Goal: Transaction & Acquisition: Purchase product/service

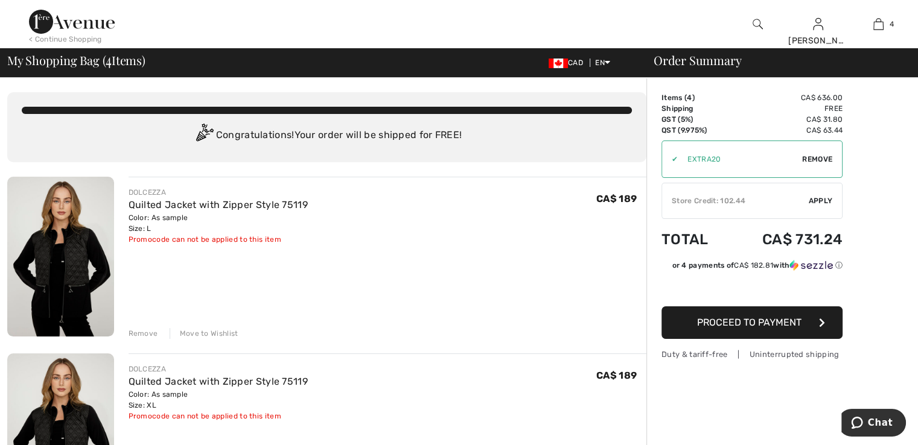
click at [822, 200] on span "Apply" at bounding box center [821, 201] width 24 height 11
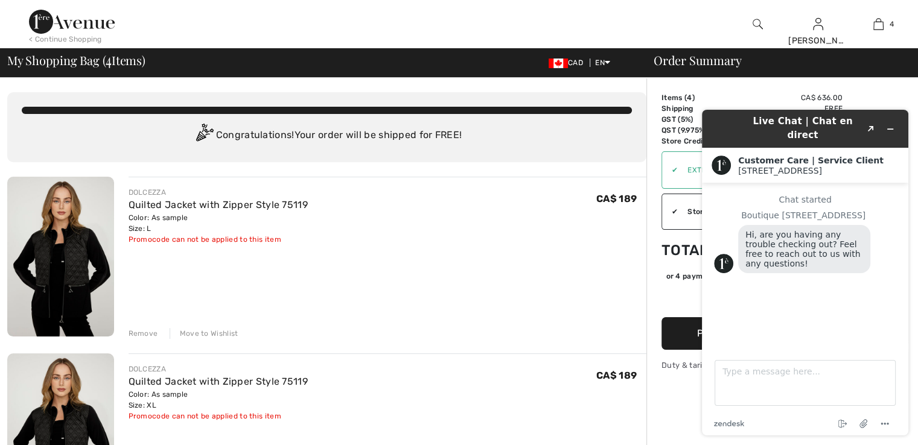
click at [890, 129] on icon "Minimize widget" at bounding box center [890, 129] width 5 height 0
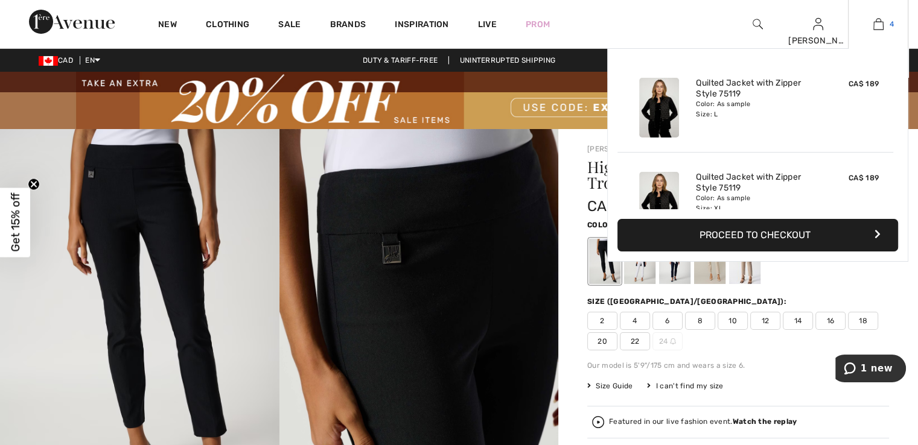
click at [880, 30] on img at bounding box center [878, 24] width 10 height 14
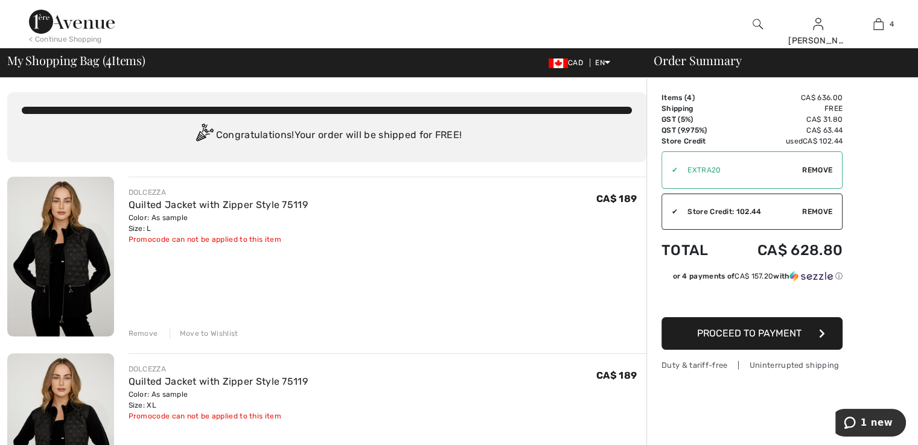
click at [746, 331] on span "Proceed to Payment" at bounding box center [749, 333] width 104 height 11
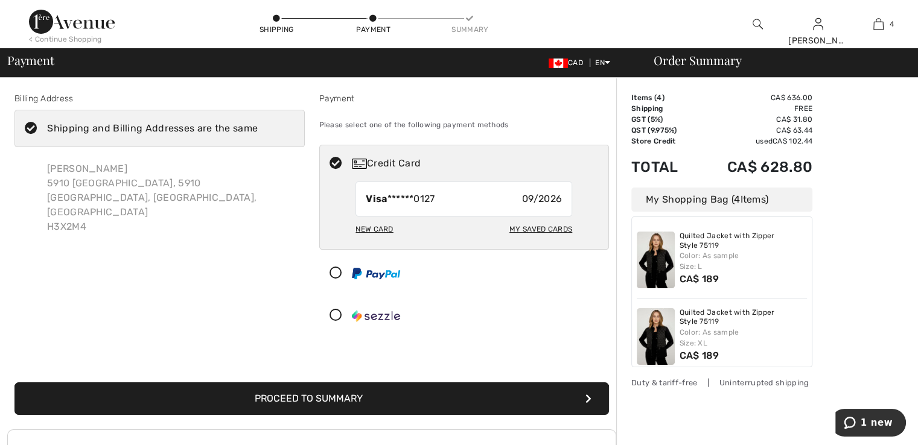
click at [112, 132] on div "Shipping and Billing Addresses are the same" at bounding box center [152, 128] width 211 height 14
click at [258, 132] on input "Shipping and Billing Addresses are the same" at bounding box center [262, 128] width 8 height 36
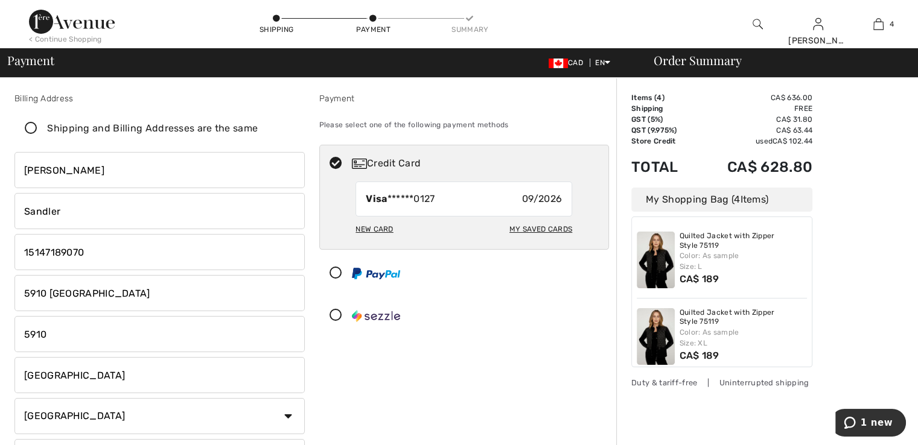
checkbox input "false"
drag, startPoint x: 126, startPoint y: 288, endPoint x: 0, endPoint y: 283, distance: 125.6
click at [0, 283] on div "Billing Address Shipping and Billing Addresses are the same Jelena Sandler 5910…" at bounding box center [459, 445] width 918 height 734
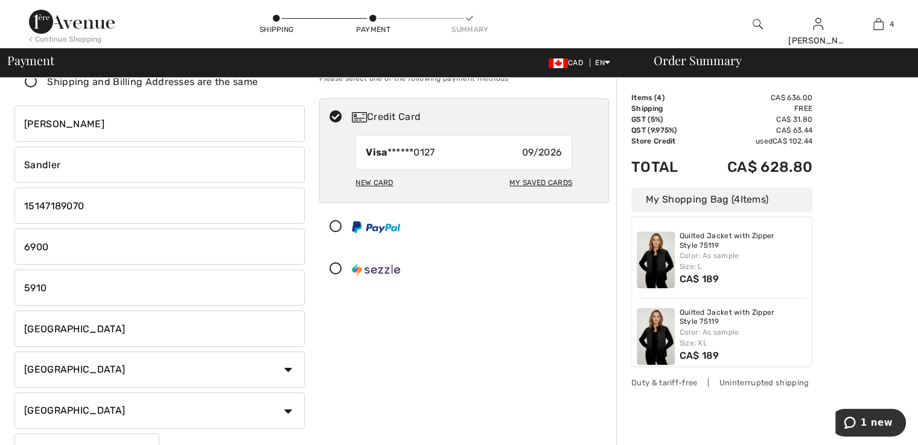
scroll to position [60, 0]
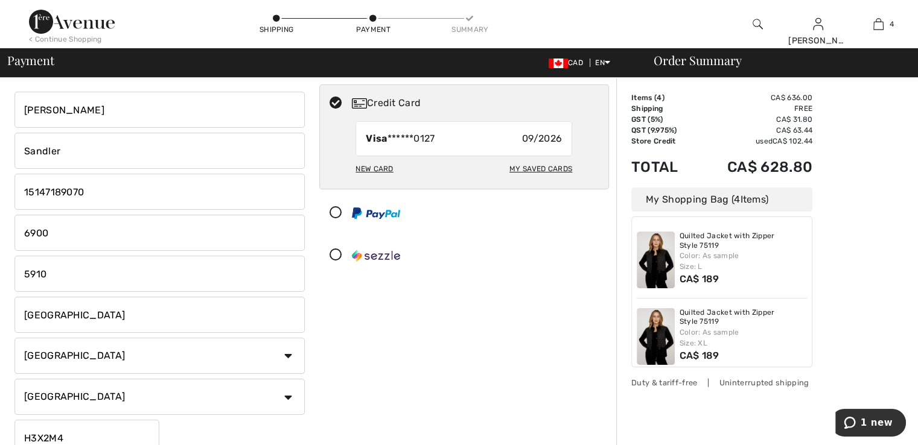
click at [65, 239] on input "6900" at bounding box center [159, 233] width 290 height 36
type input "6900 Blvd. Decarie"
drag, startPoint x: 60, startPoint y: 287, endPoint x: 0, endPoint y: 282, distance: 60.5
click at [0, 282] on div "Billing Address Shipping and Billing Addresses are the same Jelena Sandler 5910…" at bounding box center [459, 384] width 918 height 734
type input "218"
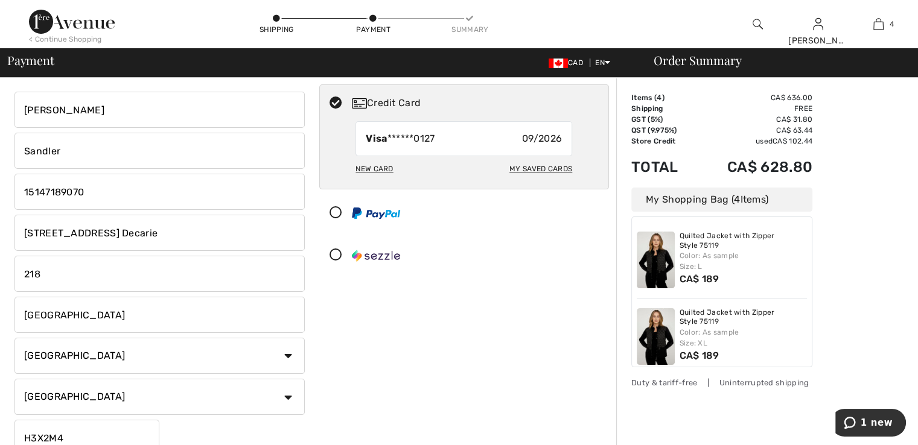
click at [116, 319] on input "Montreal" at bounding box center [159, 315] width 290 height 36
type input "M"
type input "Cote-Saint-Luc"
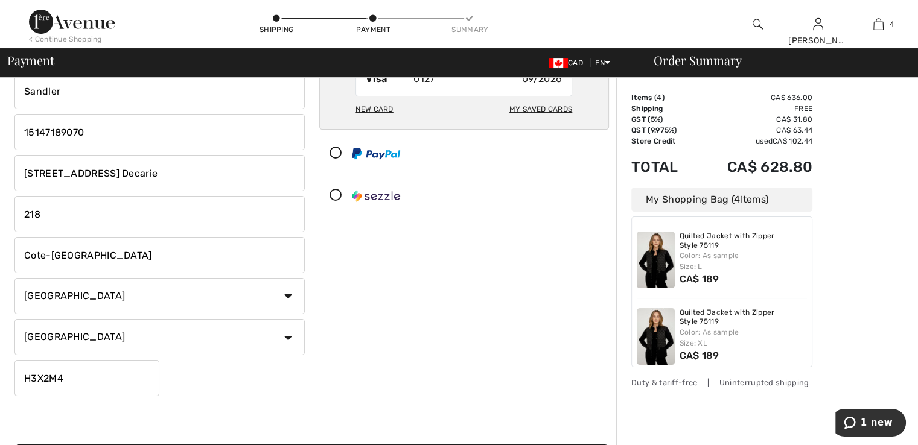
scroll to position [121, 0]
click at [69, 378] on input "H3X2M4" at bounding box center [86, 378] width 145 height 36
type input "H3X2T8"
click at [209, 400] on div "Billing Address Shipping and Billing Addresses are the same Jelena Sandler 5910…" at bounding box center [311, 217] width 609 height 549
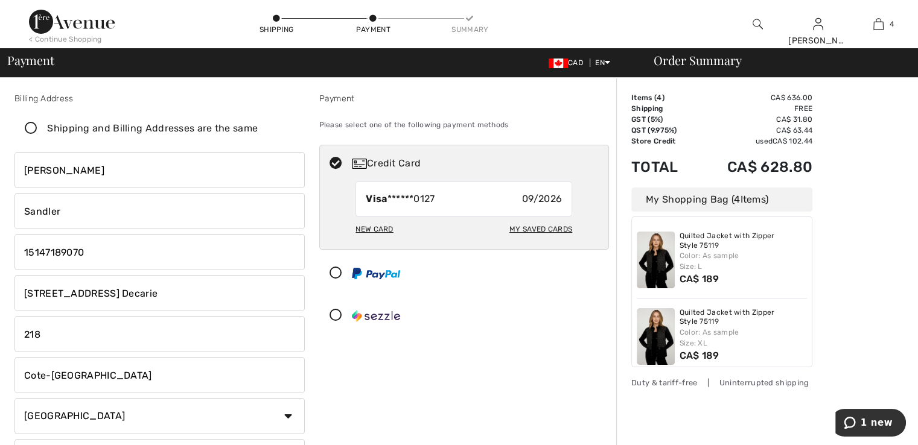
drag, startPoint x: 170, startPoint y: 293, endPoint x: 20, endPoint y: 282, distance: 150.0
click at [22, 282] on input "6900 Blvd. Decarie" at bounding box center [159, 293] width 290 height 36
click at [147, 300] on input "6900 Blvd. Decarie" at bounding box center [159, 293] width 290 height 36
drag, startPoint x: 147, startPoint y: 300, endPoint x: 0, endPoint y: 279, distance: 148.1
click at [0, 279] on div "Billing Address Shipping and Billing Addresses are the same Jelena Sandler 5910…" at bounding box center [459, 445] width 918 height 734
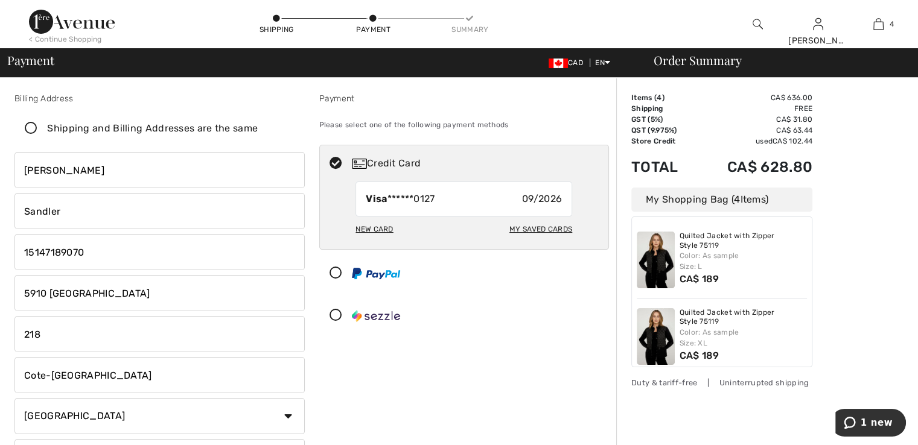
type input "5910 [GEOGRAPHIC_DATA]"
click at [257, 324] on input "218" at bounding box center [159, 334] width 290 height 36
drag, startPoint x: 51, startPoint y: 333, endPoint x: 7, endPoint y: 337, distance: 44.3
click at [7, 337] on div "Billing Address Shipping and Billing Addresses are the same Jelena Sandler 5910…" at bounding box center [159, 306] width 305 height 429
drag, startPoint x: 113, startPoint y: 377, endPoint x: 0, endPoint y: 381, distance: 113.5
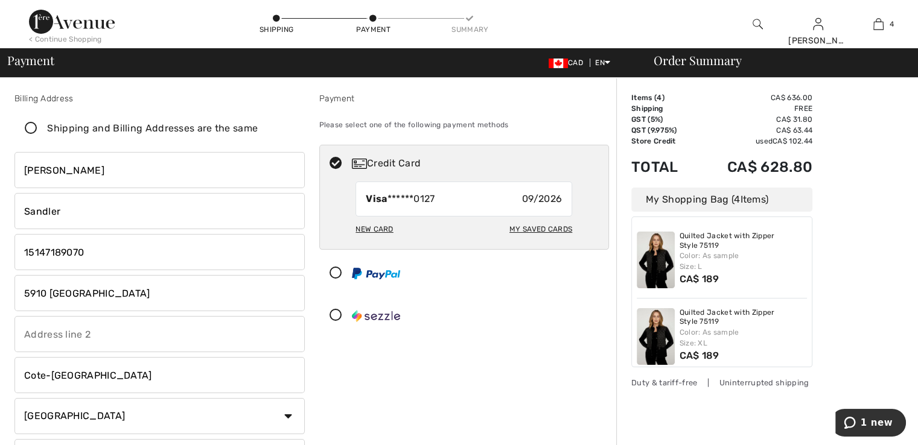
click at [0, 381] on div "Billing Address Shipping and Billing Addresses are the same Jelena Sandler 5910…" at bounding box center [459, 445] width 918 height 734
type input "Montreal"
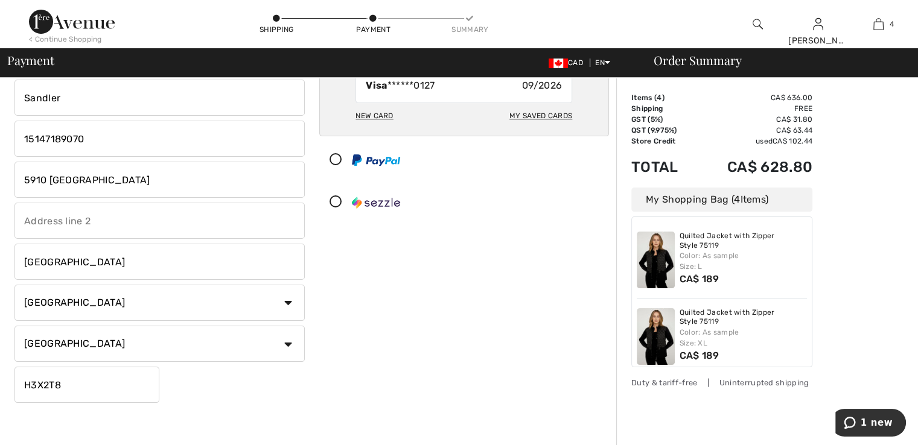
scroll to position [121, 0]
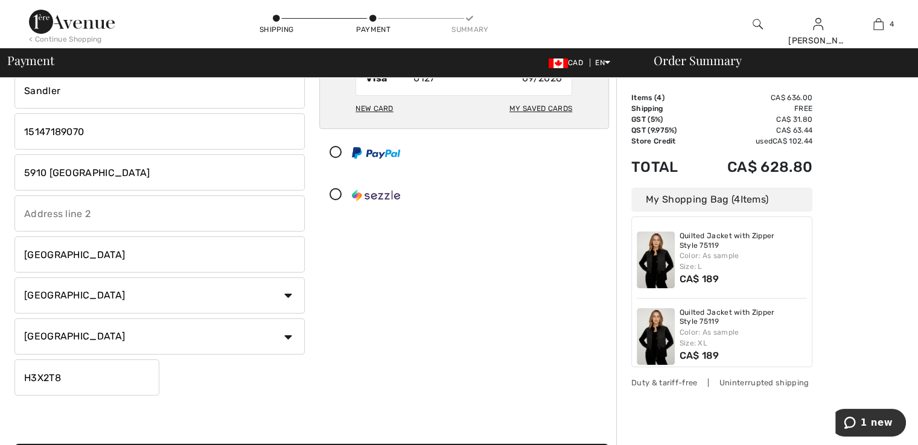
drag, startPoint x: 65, startPoint y: 375, endPoint x: 48, endPoint y: 376, distance: 17.5
click at [48, 376] on input "H3X2T8" at bounding box center [86, 378] width 145 height 36
type input "H3X2M4"
click at [374, 351] on div "Payment Please select one of the following payment methods Credit Card Visa ***…" at bounding box center [464, 186] width 305 height 429
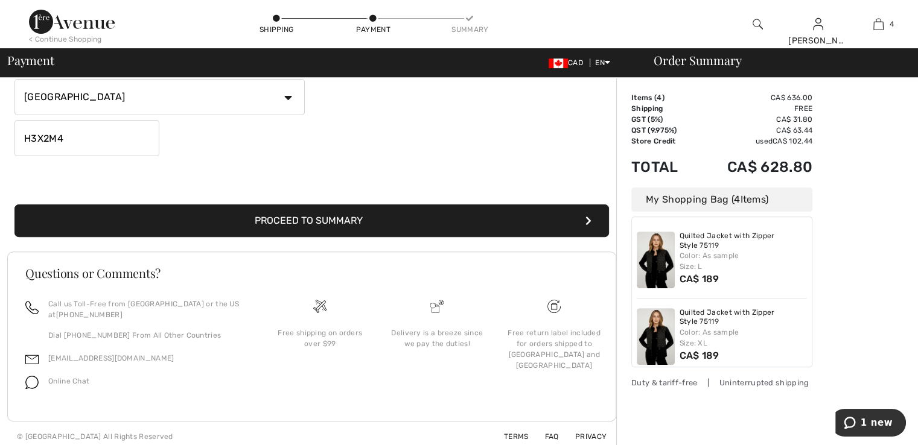
scroll to position [366, 0]
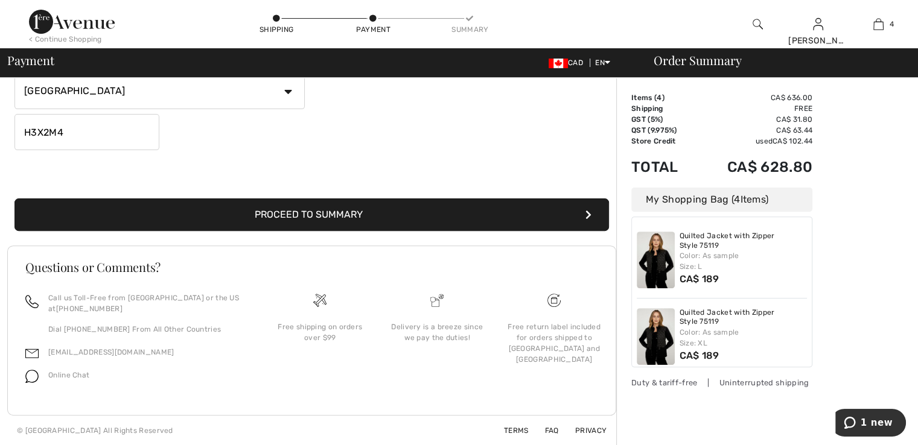
click at [326, 208] on button "Proceed to Summary" at bounding box center [311, 215] width 594 height 33
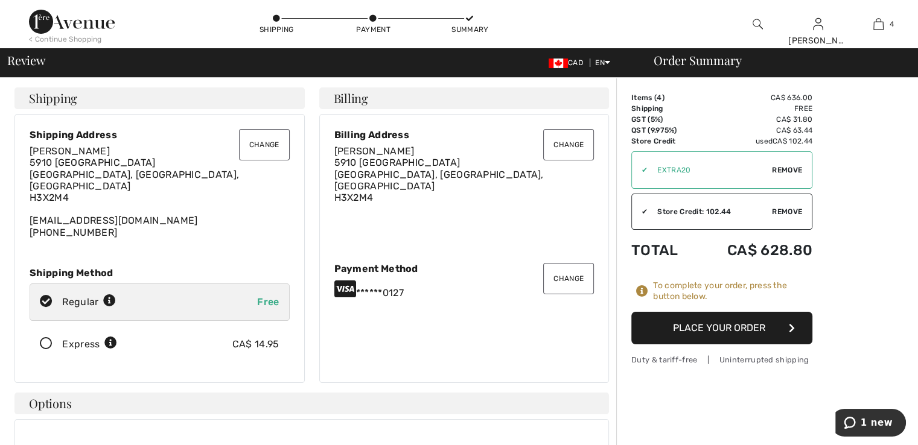
click at [272, 145] on button "Change" at bounding box center [264, 144] width 51 height 31
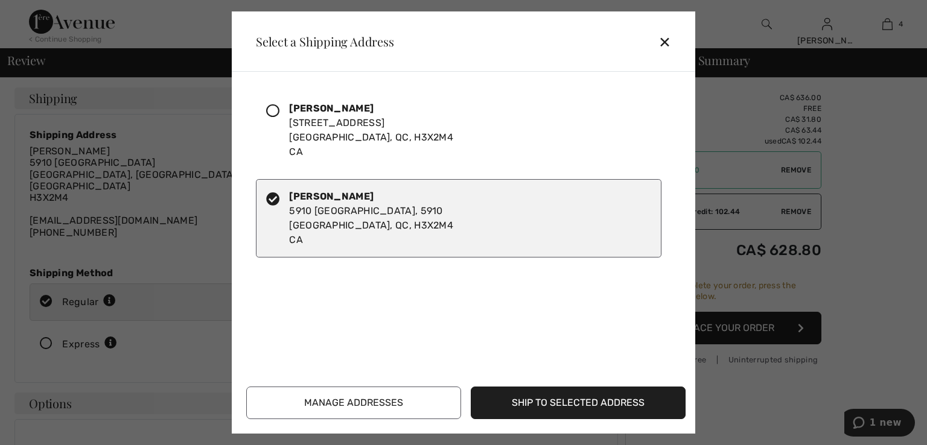
click at [381, 400] on button "Manage Addresses" at bounding box center [353, 403] width 215 height 33
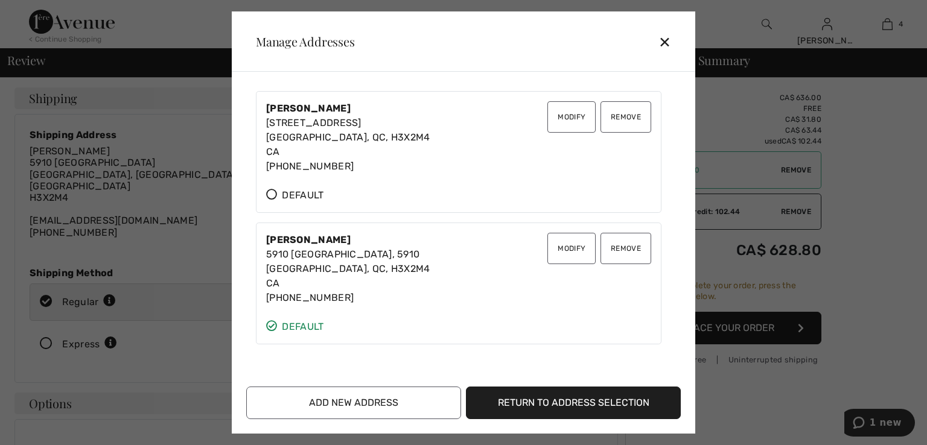
click at [613, 110] on button "Remove" at bounding box center [625, 116] width 51 height 31
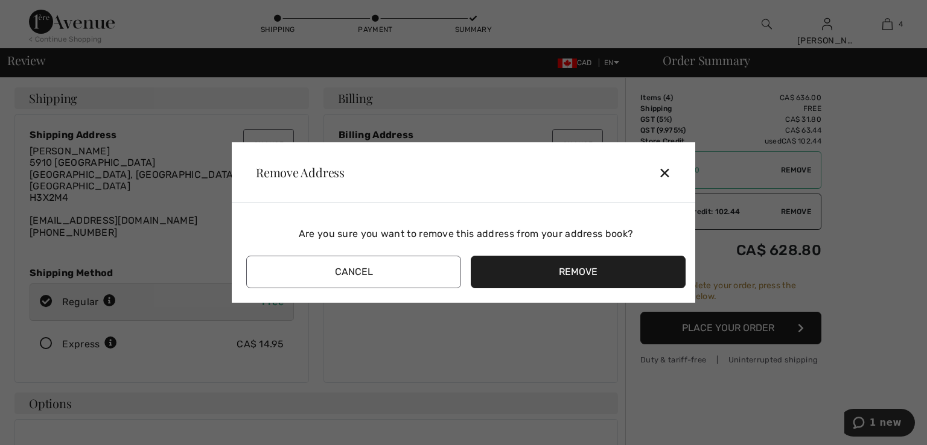
click at [574, 271] on button "Remove" at bounding box center [578, 272] width 215 height 33
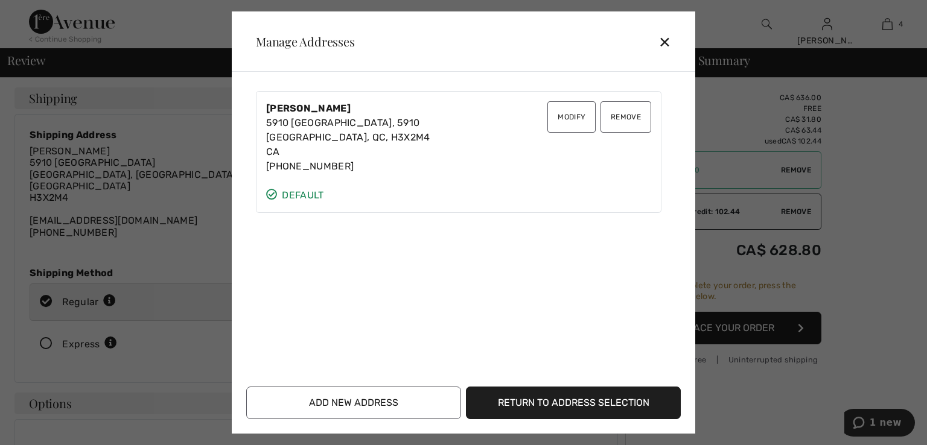
click at [567, 112] on button "Modify" at bounding box center [571, 116] width 48 height 31
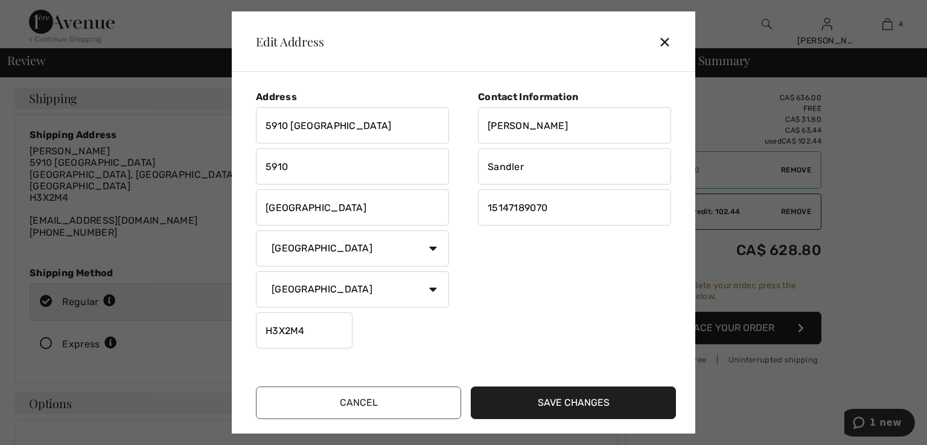
drag, startPoint x: 293, startPoint y: 131, endPoint x: 161, endPoint y: 136, distance: 131.6
click at [161, 136] on div "Edit Address ✕ Address 5910 Coolbrook 5910 Montreal Country Canada United State…" at bounding box center [463, 222] width 927 height 445
type input "6900 Blvd. Decarie"
drag, startPoint x: 302, startPoint y: 168, endPoint x: 228, endPoint y: 165, distance: 73.7
click at [228, 165] on div "Edit Address ✕ Address 6900 Blvd. Decarie 5910 Montreal Country Canada United S…" at bounding box center [463, 222] width 927 height 445
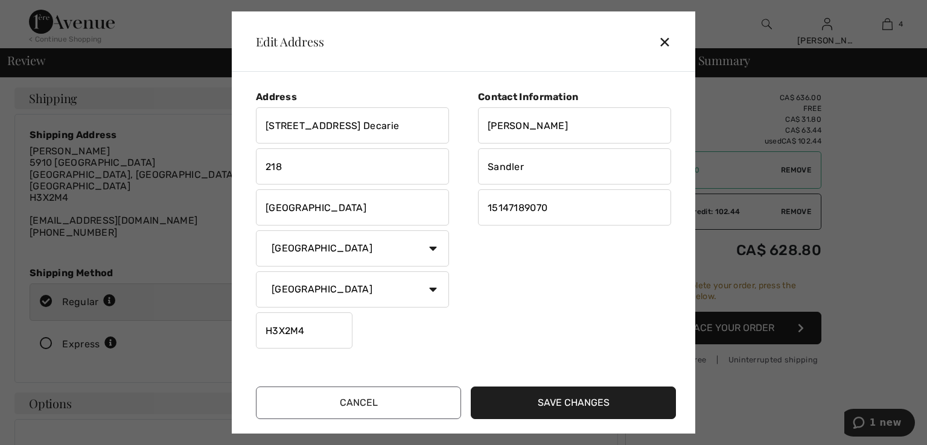
type input "218"
click at [345, 209] on input "Montreal" at bounding box center [352, 207] width 193 height 36
type input "M"
type input "Cote-Saint-Luc"
drag, startPoint x: 305, startPoint y: 328, endPoint x: 290, endPoint y: 328, distance: 15.7
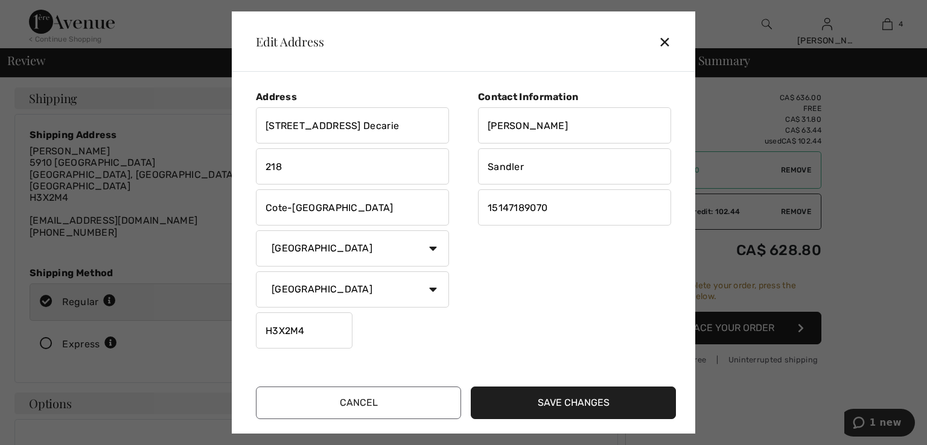
click at [290, 328] on input "H3X2M4" at bounding box center [304, 331] width 97 height 36
type input "H3X2T8"
click at [583, 307] on div "Contact Information Jelena Sandler 15147189070" at bounding box center [567, 222] width 208 height 262
drag, startPoint x: 524, startPoint y: 127, endPoint x: 474, endPoint y: 129, distance: 50.1
click at [474, 129] on div "Contact Information Jelena Sandler 15147189070" at bounding box center [567, 222] width 208 height 262
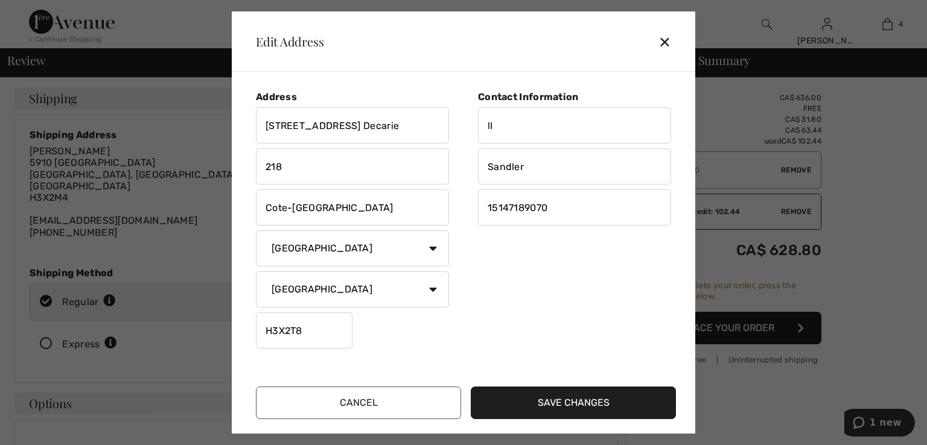
type input "l"
type input "LINGERIE JELENA STYLES"
click at [488, 167] on input "Sandler" at bounding box center [574, 166] width 193 height 36
type input "[PERSON_NAME]"
click at [536, 281] on div "Contact Information LINGERIE JELENA STYLES Jelena Sandler 15147189070" at bounding box center [567, 222] width 208 height 262
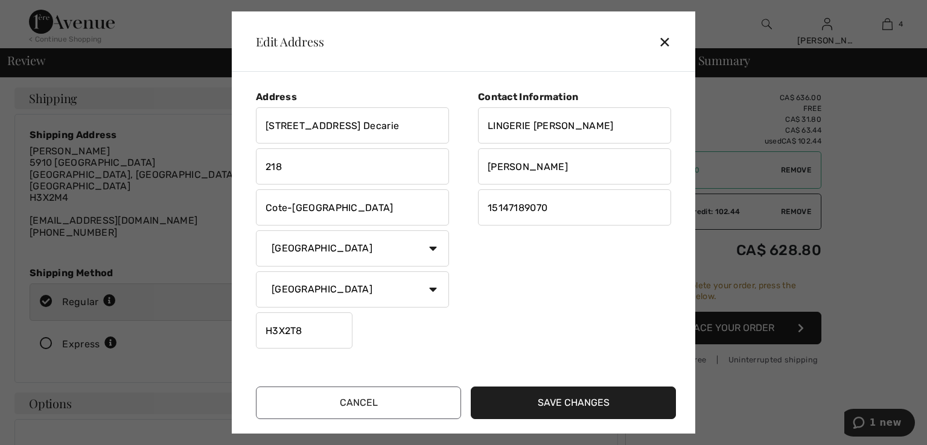
click at [265, 165] on input "218" at bounding box center [352, 166] width 193 height 36
type input "Suite # 218"
click at [517, 276] on div "Contact Information LINGERIE JELENA STYLES Jelena Sandler 15147189070" at bounding box center [567, 222] width 208 height 262
click at [576, 399] on button "Save Changes" at bounding box center [573, 403] width 205 height 33
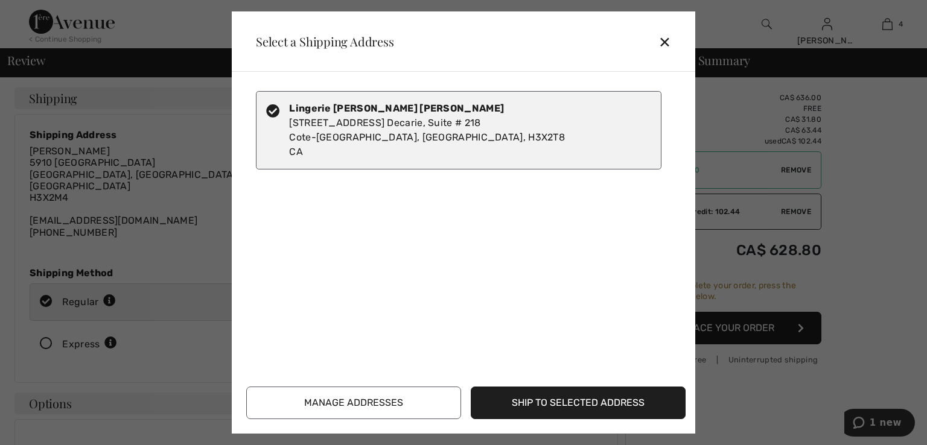
click at [667, 46] on div "✕" at bounding box center [669, 41] width 22 height 25
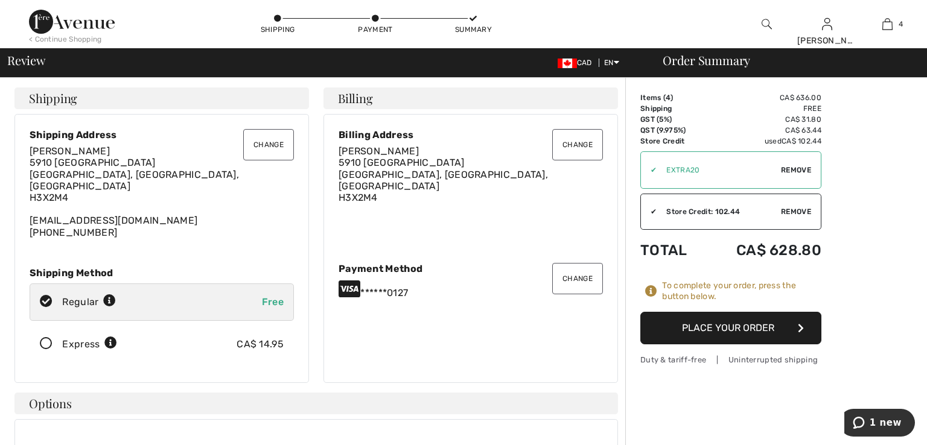
click at [667, 46] on div "< Continue Shopping Shipping Payment Summary Jelena Hi, Jelena! 35 Reward point…" at bounding box center [463, 24] width 927 height 48
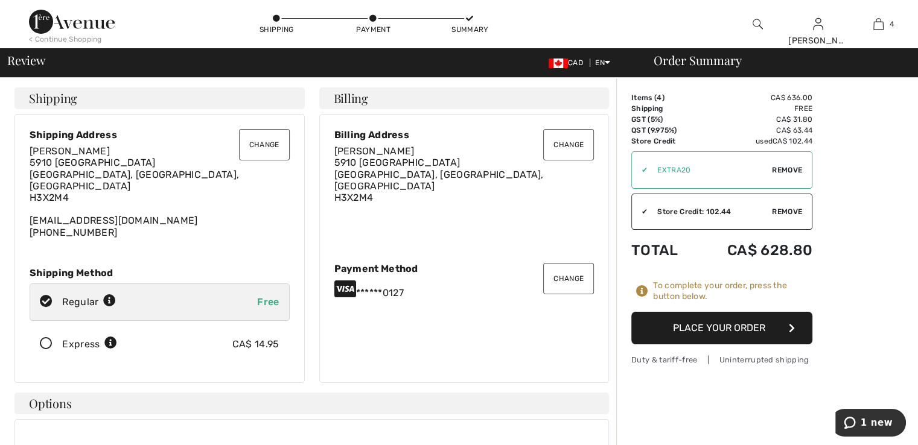
click at [269, 136] on button "Change" at bounding box center [264, 144] width 51 height 31
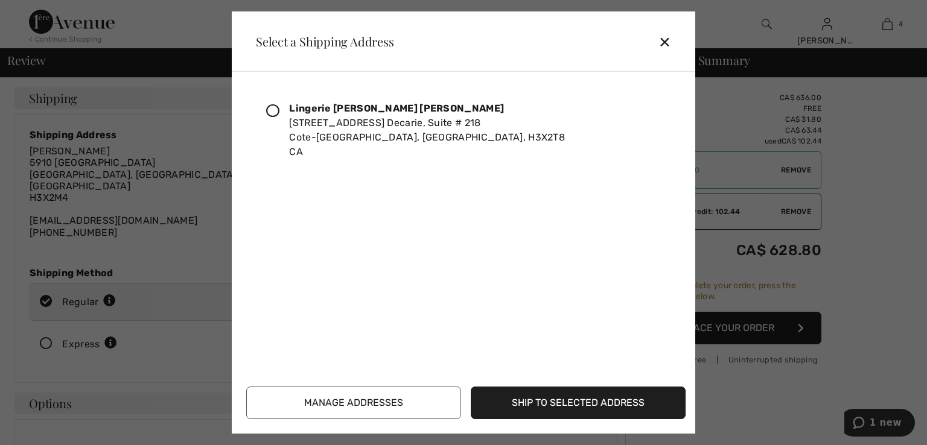
click at [275, 113] on icon at bounding box center [272, 110] width 13 height 13
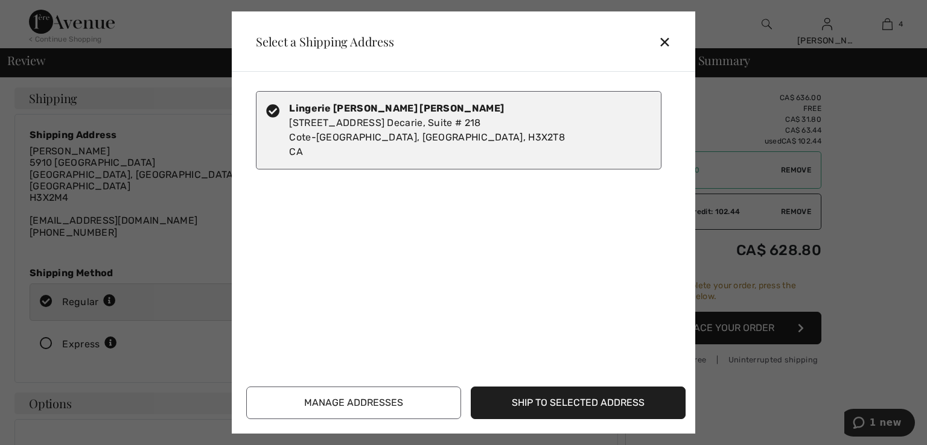
click at [574, 404] on button "Ship to Selected Address" at bounding box center [578, 403] width 215 height 33
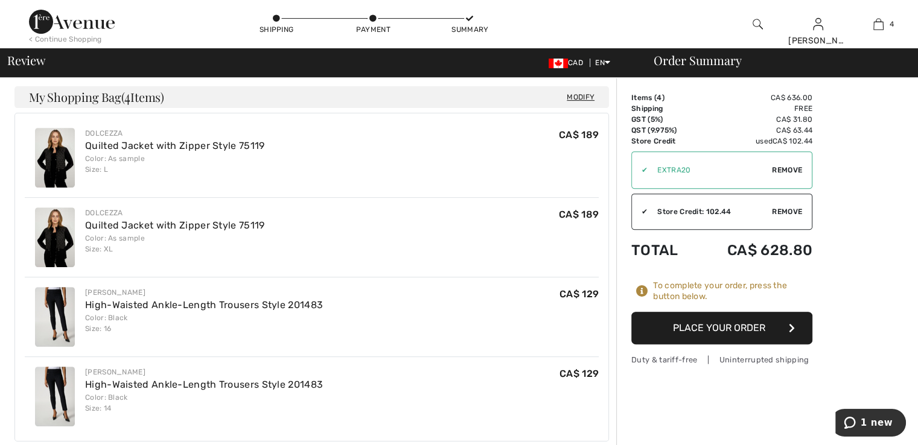
scroll to position [422, 0]
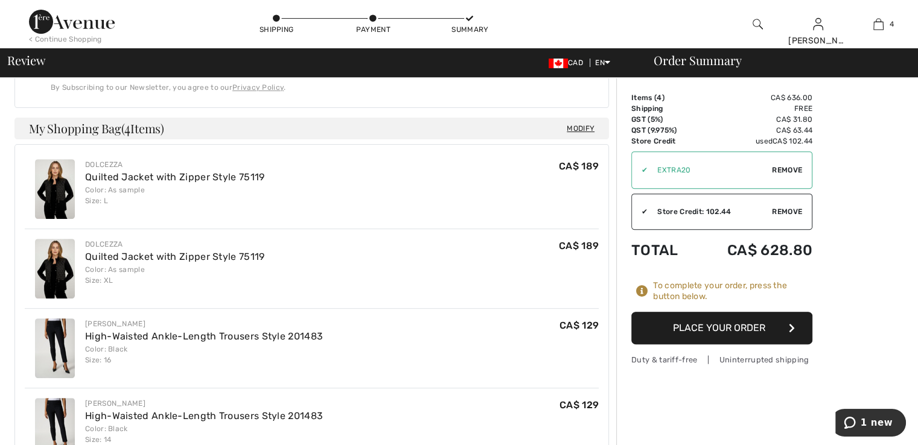
click at [713, 326] on button "Place Your Order" at bounding box center [721, 328] width 181 height 33
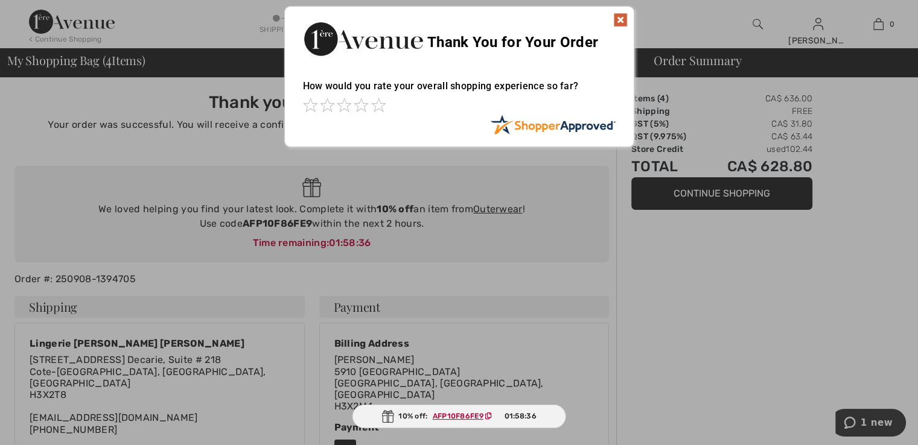
click at [617, 22] on img at bounding box center [620, 20] width 14 height 14
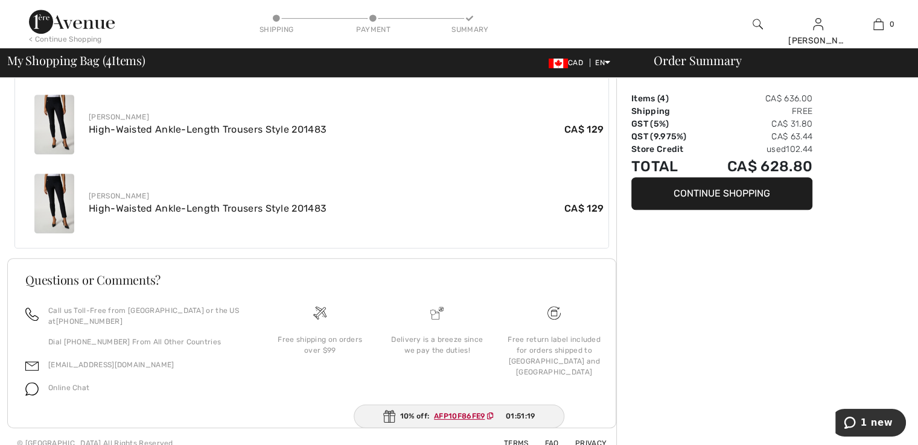
scroll to position [606, 0]
